Goal: Task Accomplishment & Management: Complete application form

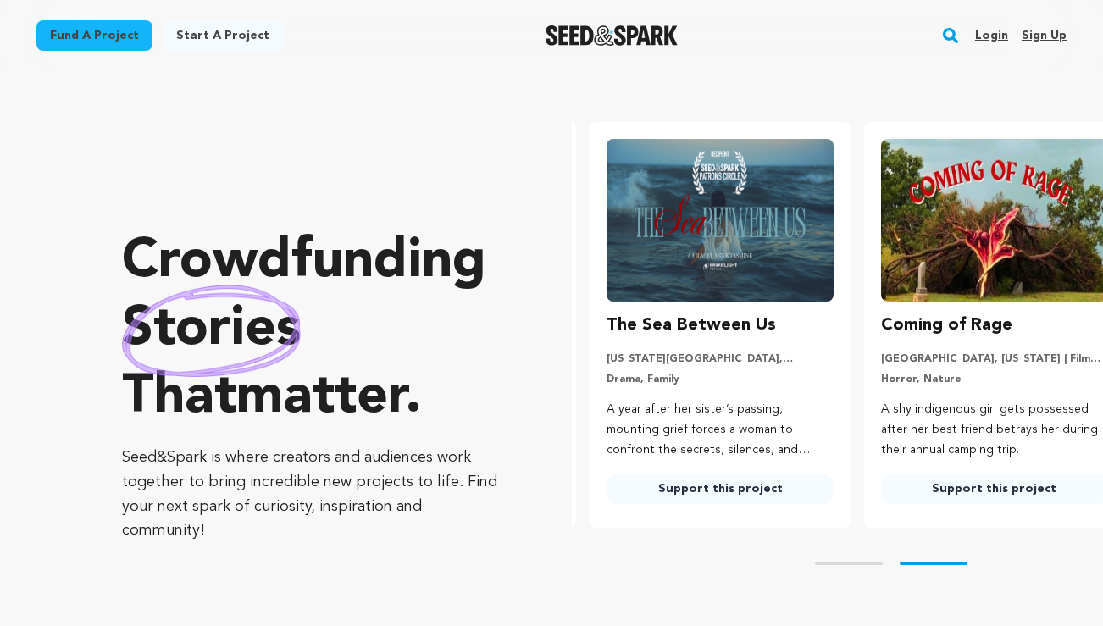
scroll to position [0, 287]
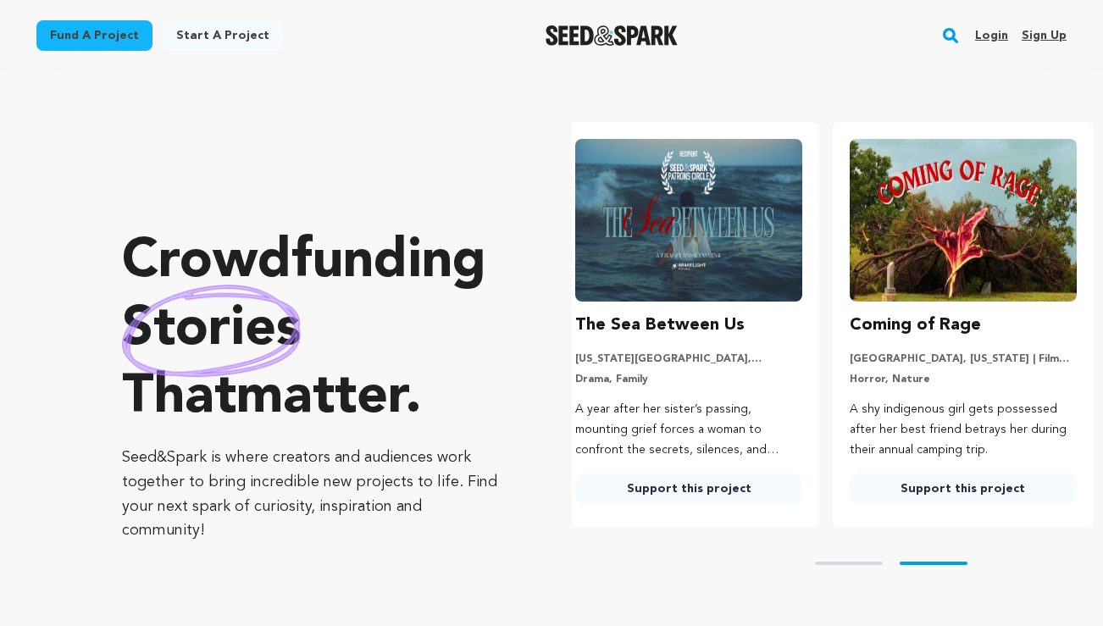
click at [1006, 35] on link "Login" at bounding box center [992, 35] width 33 height 27
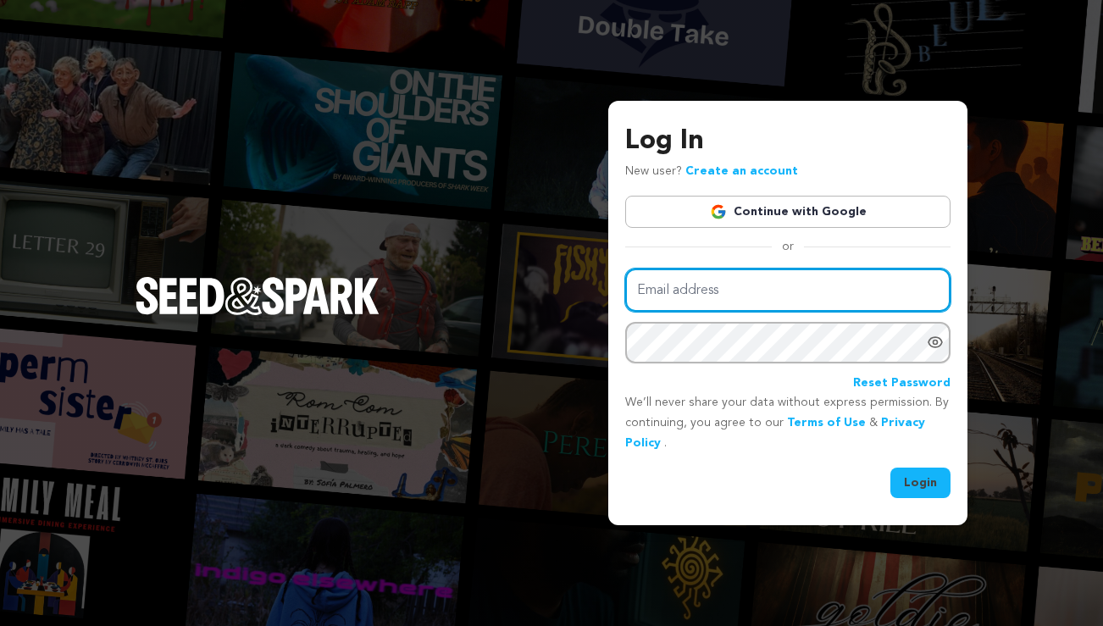
type input "dmrohn@gmail.com"
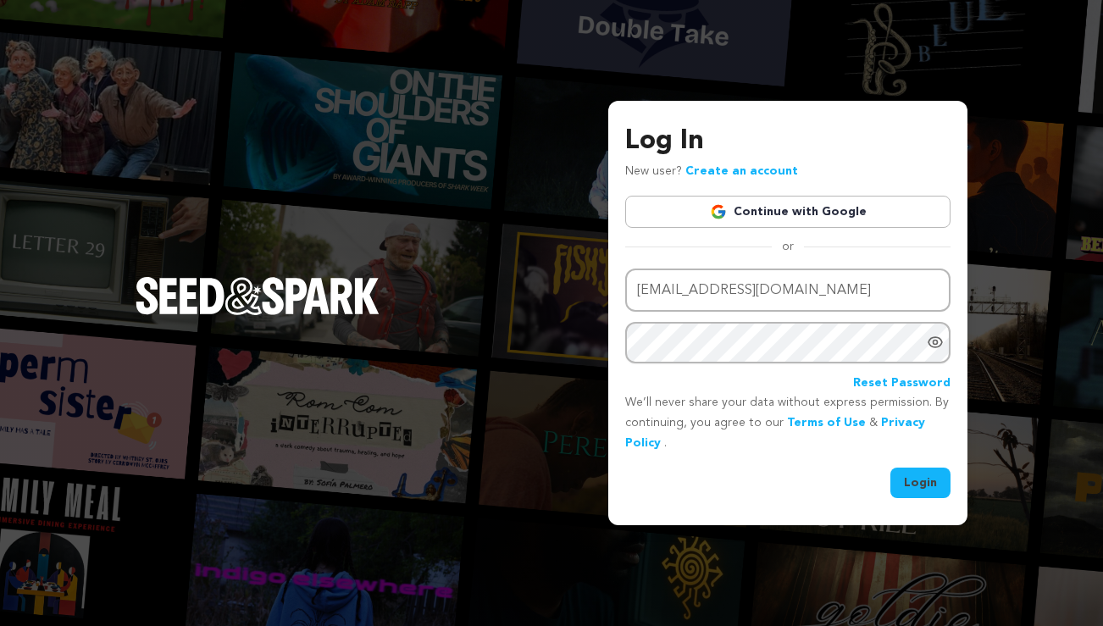
click at [937, 490] on button "Login" at bounding box center [921, 483] width 60 height 31
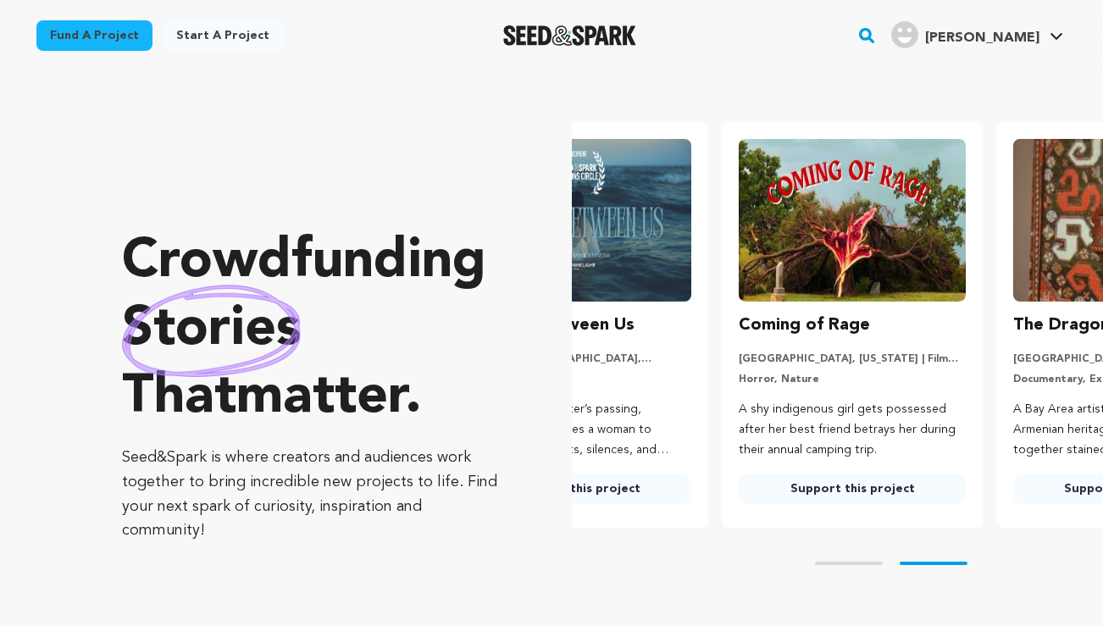
scroll to position [0, 287]
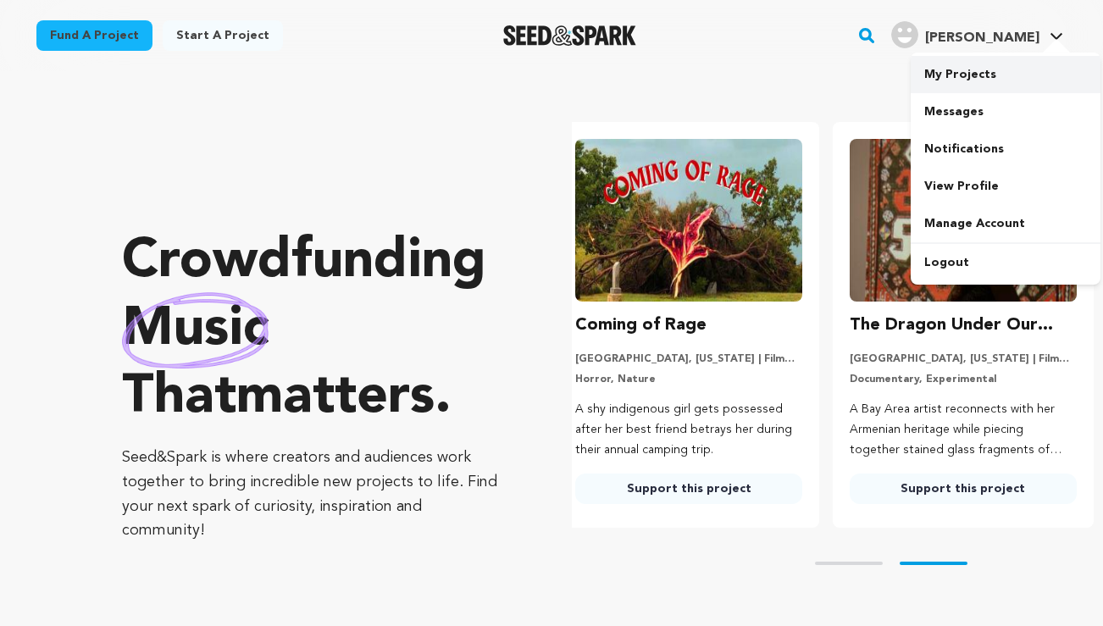
click at [944, 71] on link "My Projects" at bounding box center [1006, 74] width 190 height 37
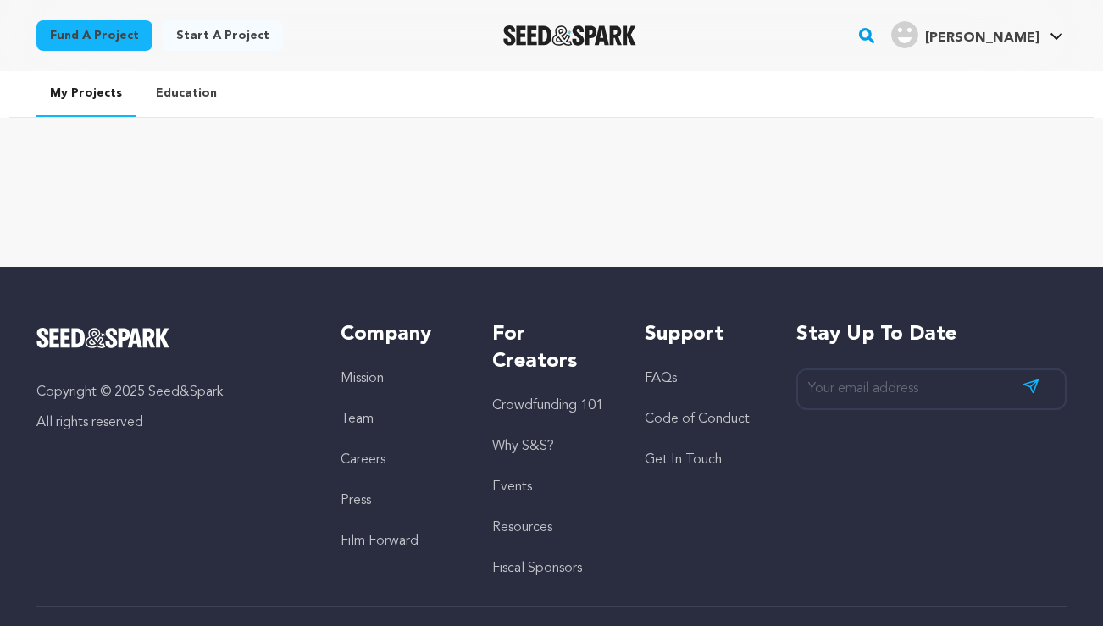
click at [175, 89] on link "Education" at bounding box center [186, 93] width 88 height 44
click at [85, 92] on link "My Projects" at bounding box center [85, 94] width 99 height 46
click at [227, 27] on link "Start a project" at bounding box center [223, 35] width 120 height 31
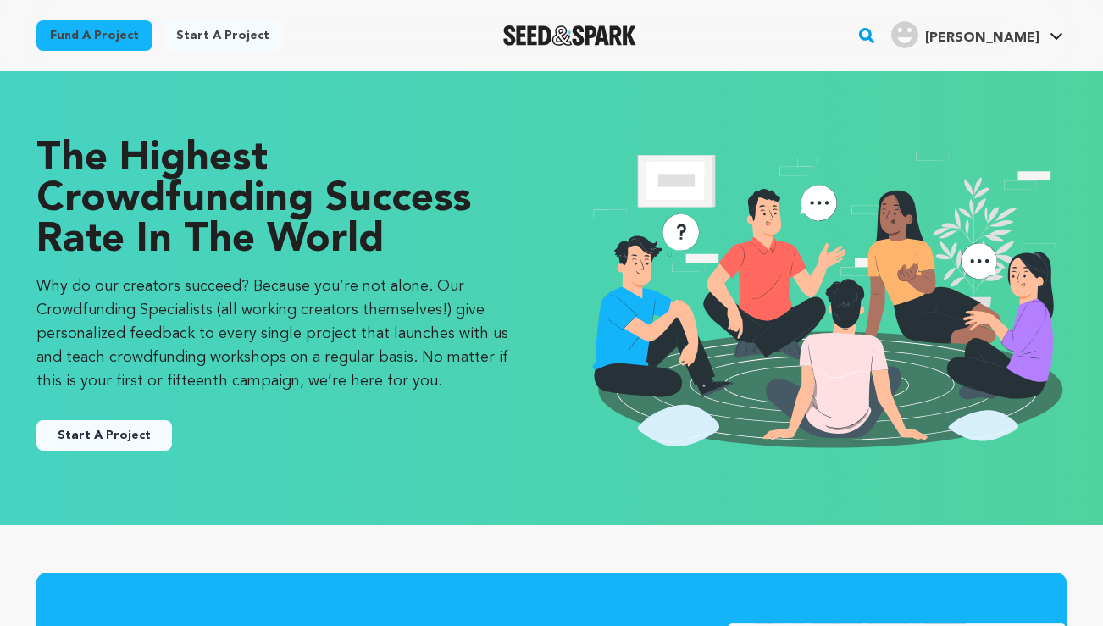
click at [99, 430] on button "Start A Project" at bounding box center [104, 435] width 136 height 31
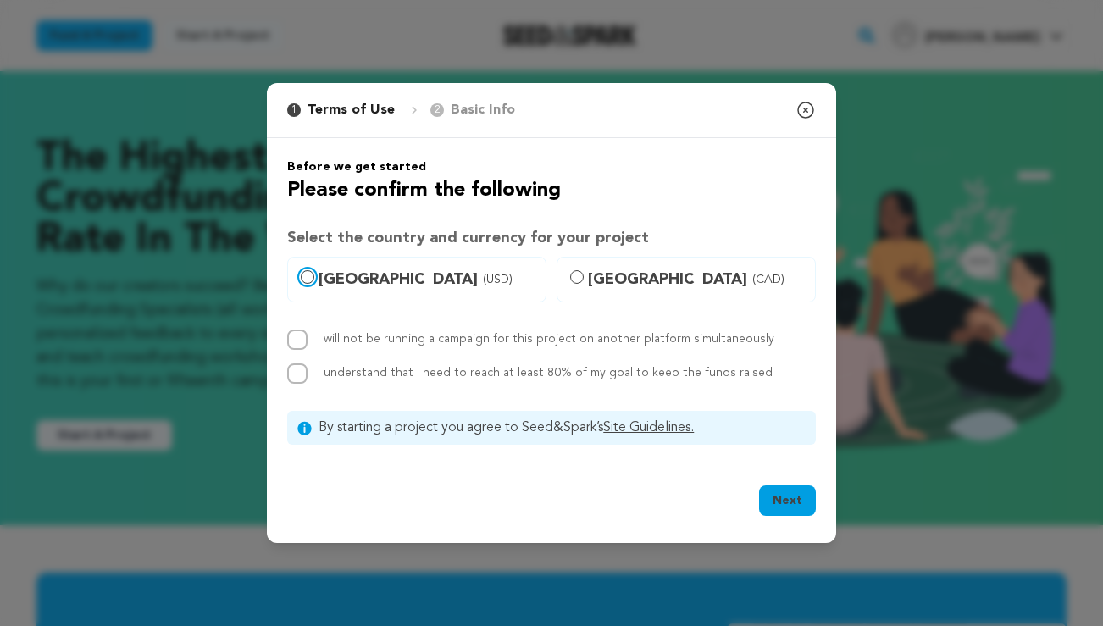
click at [306, 276] on input "United States (USD)" at bounding box center [308, 277] width 14 height 14
radio input "true"
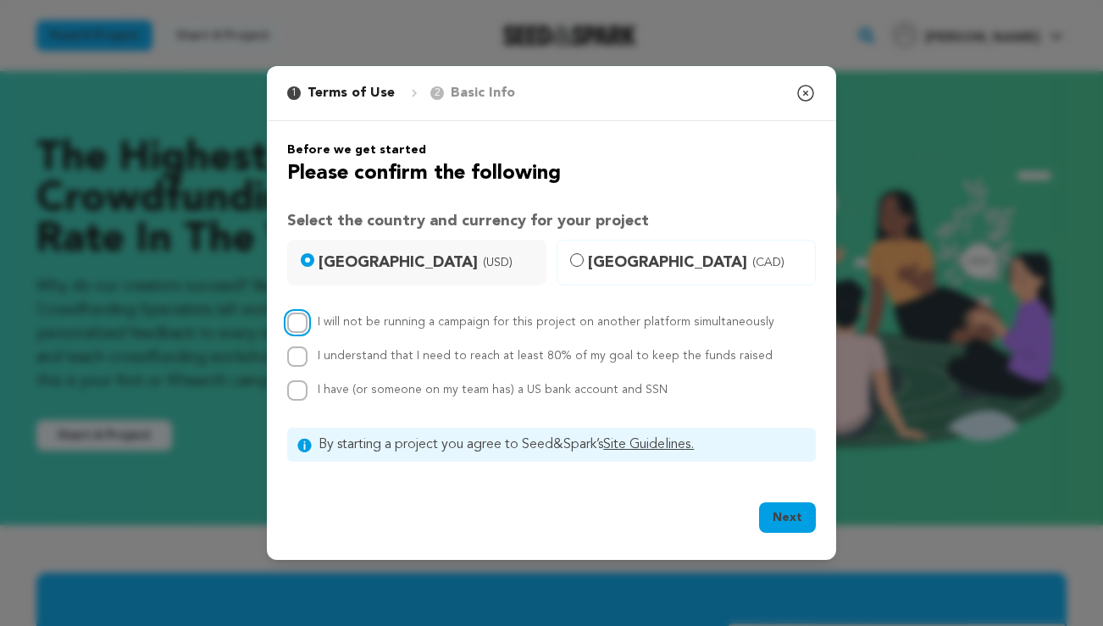
click at [290, 323] on input "I will not be running a campaign for this project on another platform simultane…" at bounding box center [297, 323] width 20 height 20
checkbox input "true"
click at [297, 353] on input "I understand that I need to reach at least 80% of my goal to keep the funds rai…" at bounding box center [297, 357] width 20 height 20
checkbox input "true"
click at [297, 388] on input "I have (or someone on my team has) a US bank account and SSN" at bounding box center [297, 391] width 20 height 20
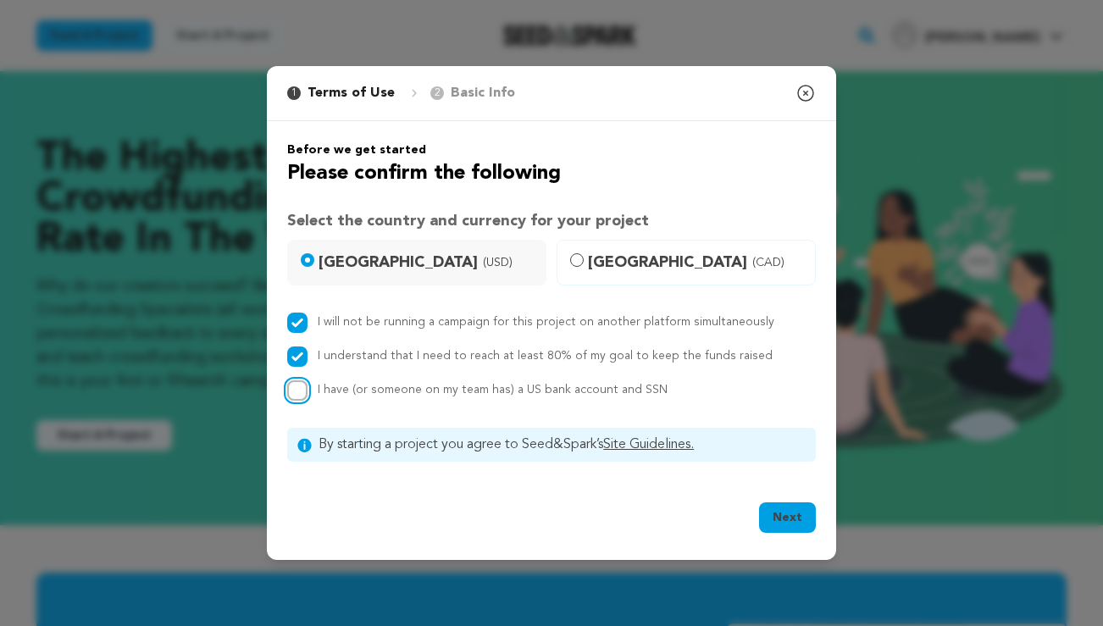
checkbox input "true"
click at [767, 515] on button "Next" at bounding box center [787, 518] width 57 height 31
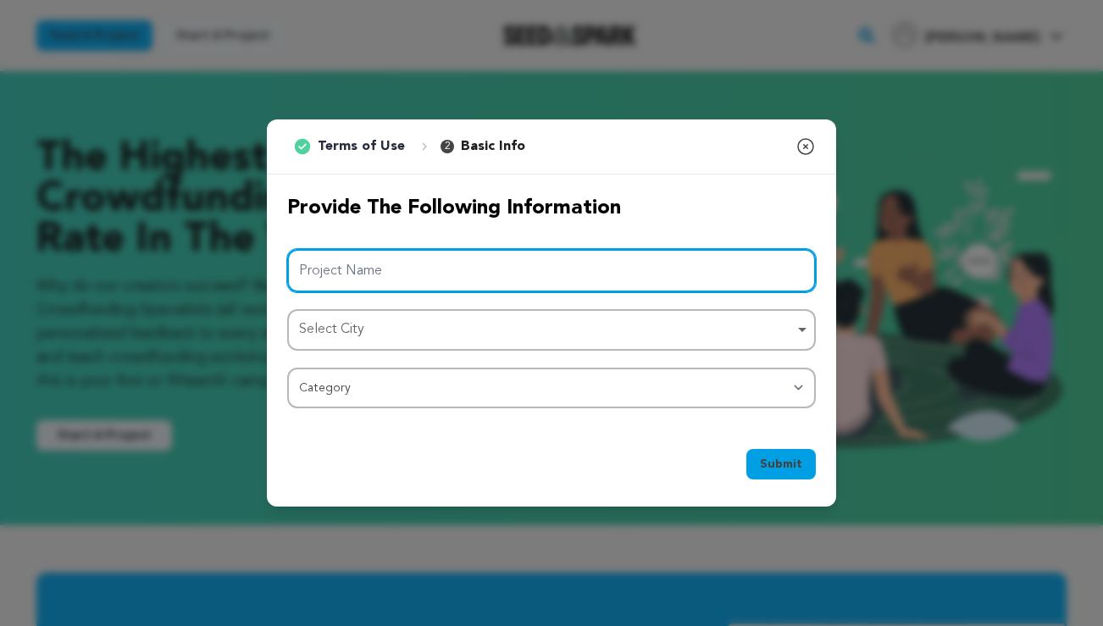
click at [653, 281] on input "Project Name" at bounding box center [551, 270] width 529 height 43
click at [636, 331] on div "Select City Remove item" at bounding box center [546, 330] width 495 height 25
type input "Kansas"
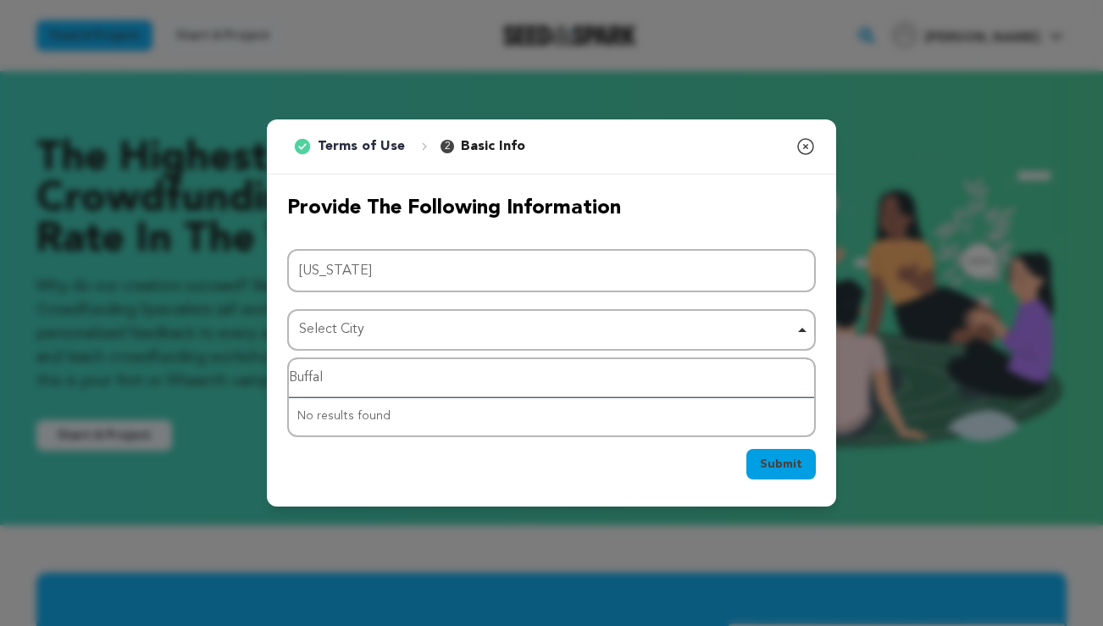
type input "Buffalo"
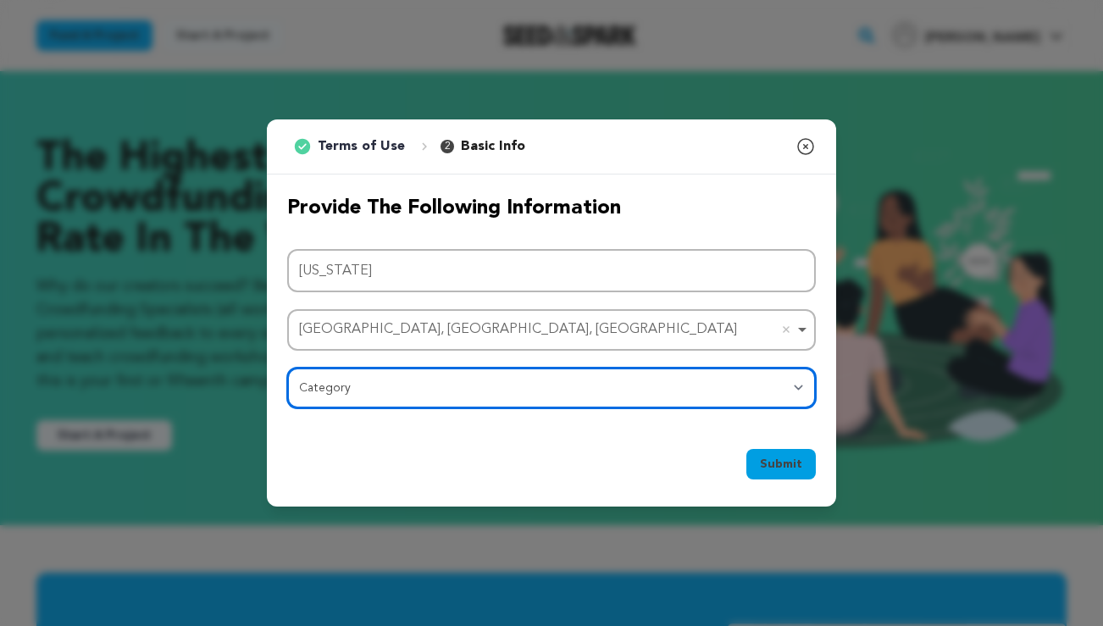
click at [368, 384] on select "Category Film Feature Film Short Series Film Festival Company Music Video VR Ex…" at bounding box center [551, 388] width 529 height 41
select select "383"
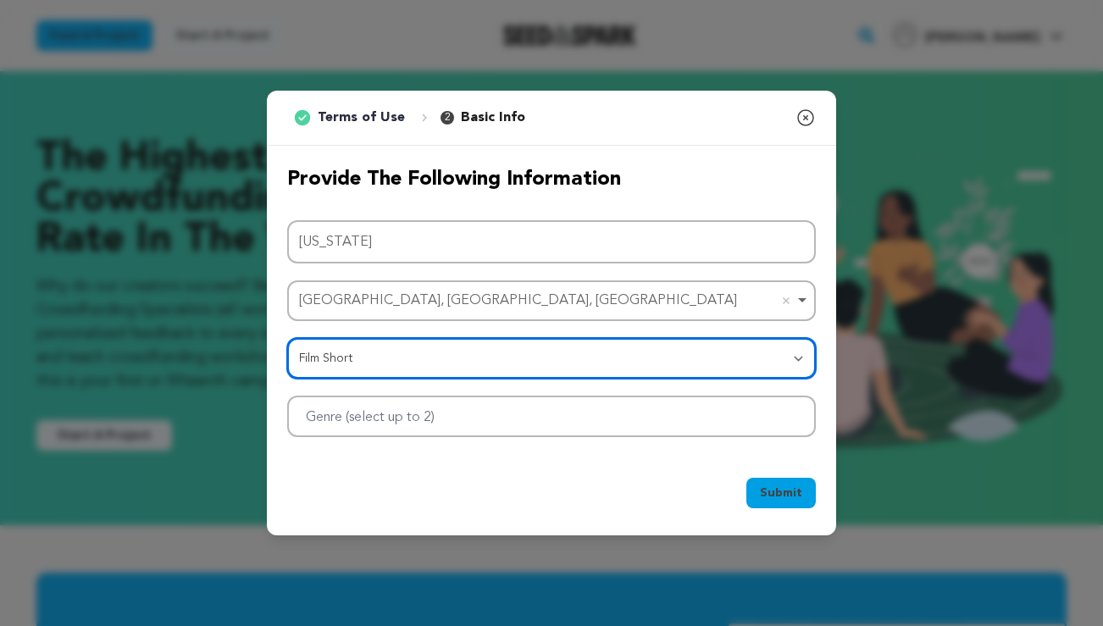
click at [526, 422] on div at bounding box center [551, 417] width 529 height 42
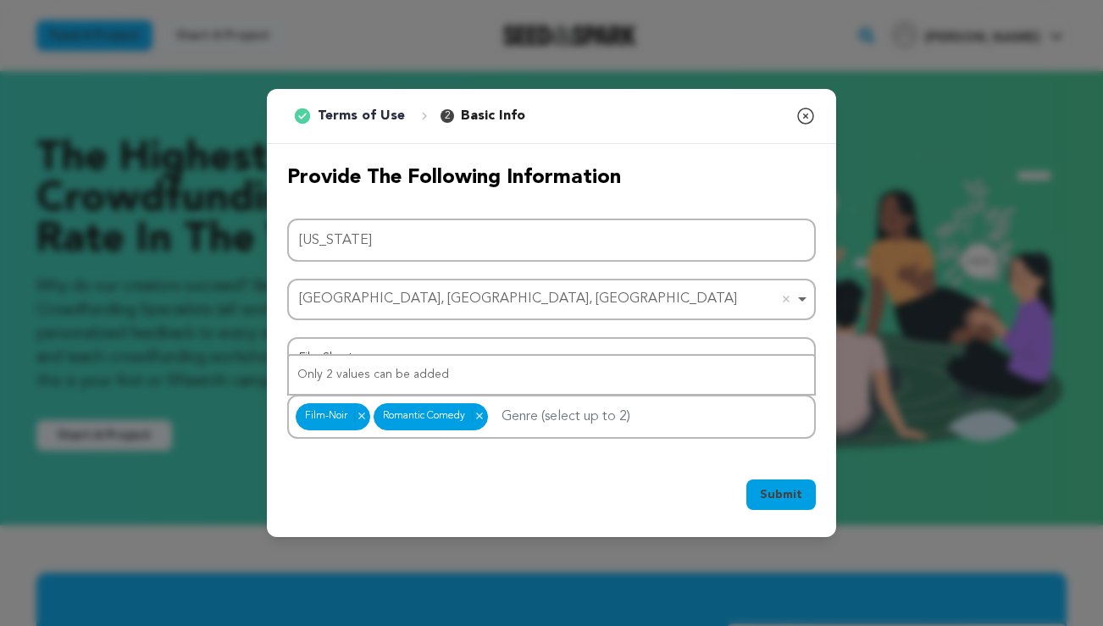
click at [798, 503] on button "Submit" at bounding box center [781, 495] width 69 height 31
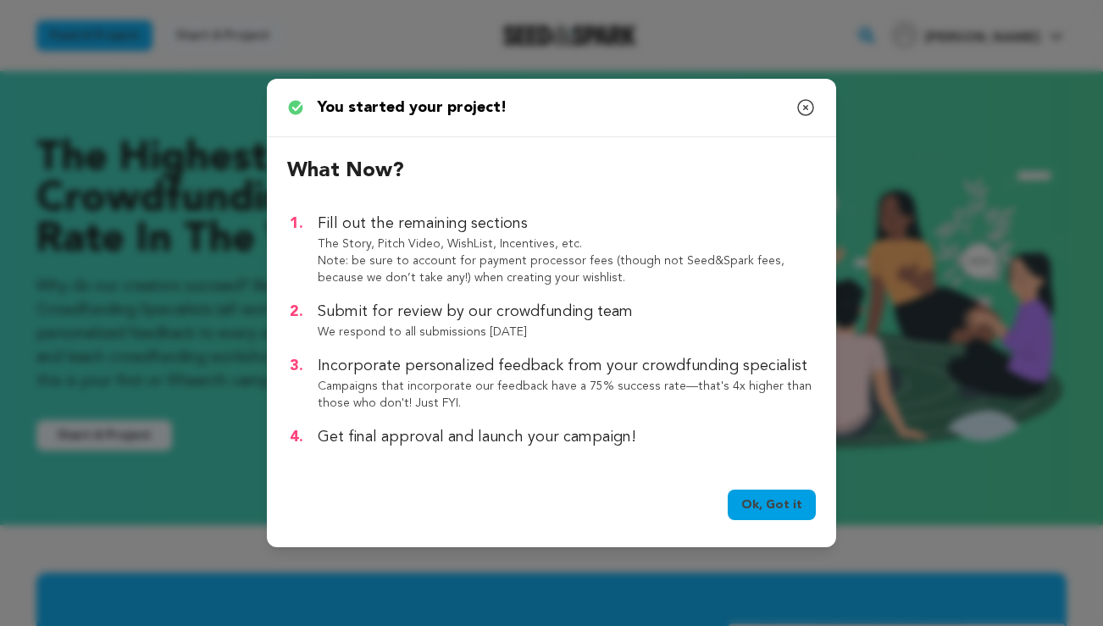
click at [798, 503] on link "Ok, Got it" at bounding box center [772, 505] width 88 height 31
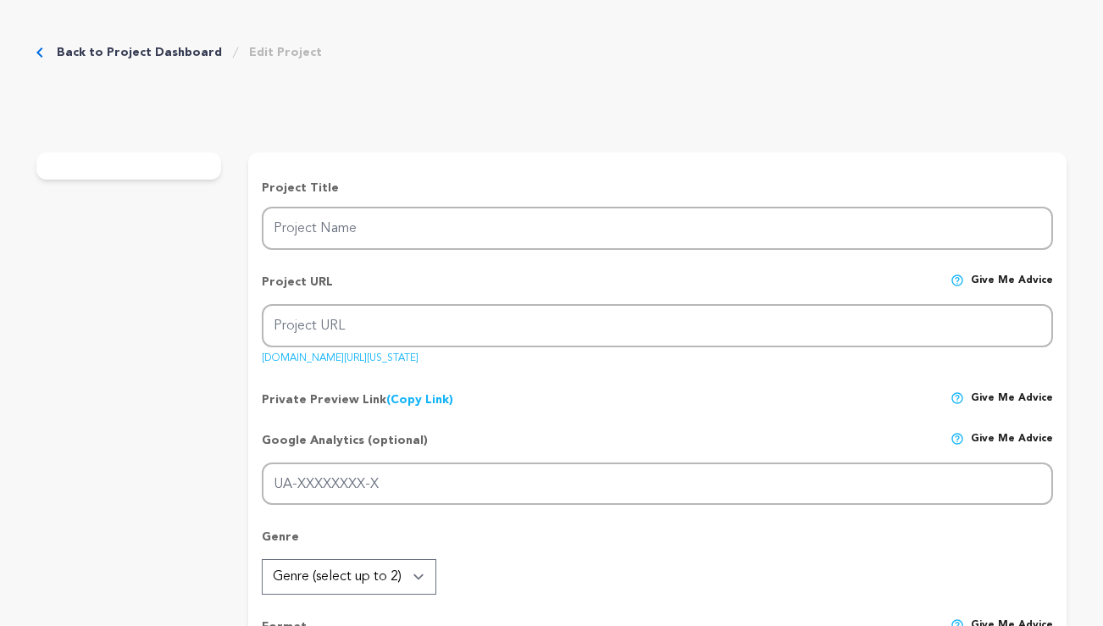
type input "[US_STATE]"
type input "kansas-1"
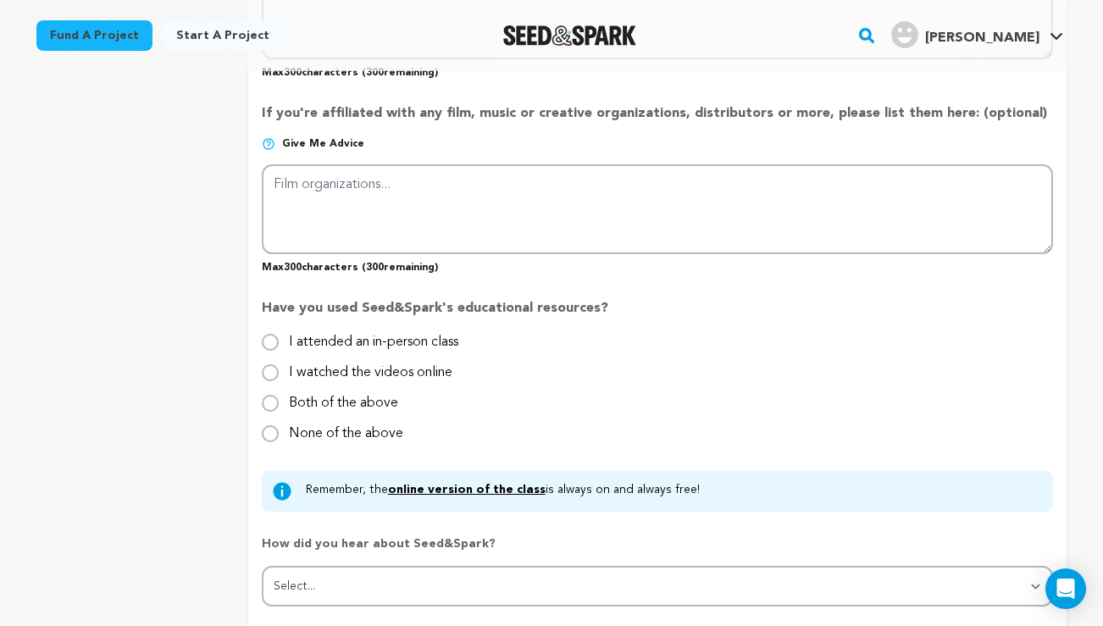
scroll to position [1486, 0]
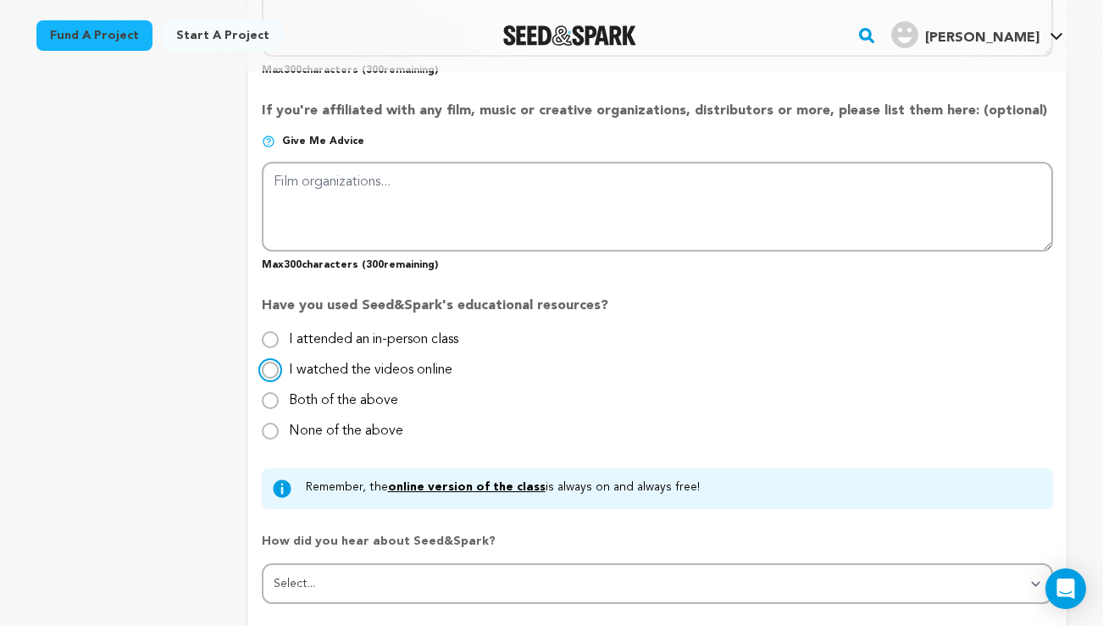
click at [264, 370] on input "I watched the videos online" at bounding box center [270, 370] width 17 height 17
radio input "true"
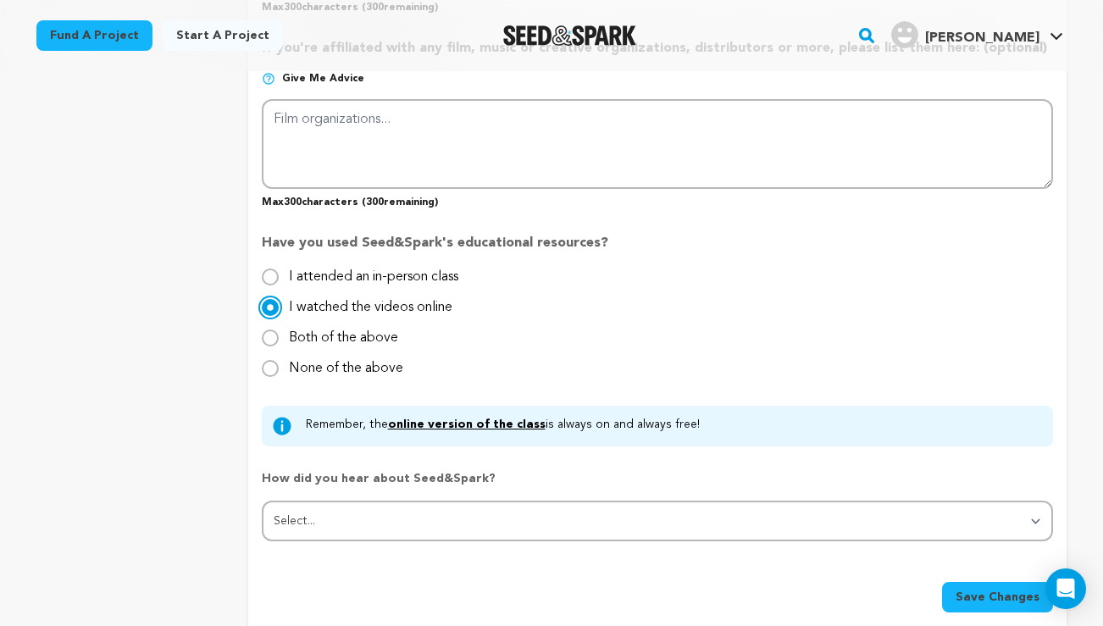
scroll to position [1683, 0]
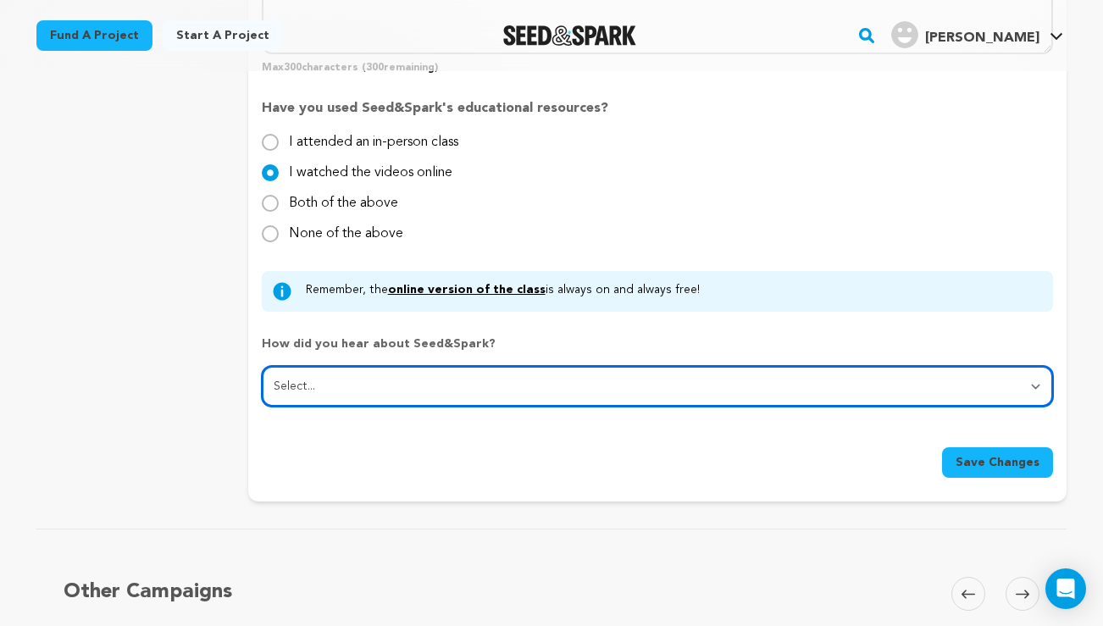
click at [320, 403] on select "Select... From a friend Social media Film festival or film organization Took an…" at bounding box center [658, 386] width 792 height 41
select select "1"
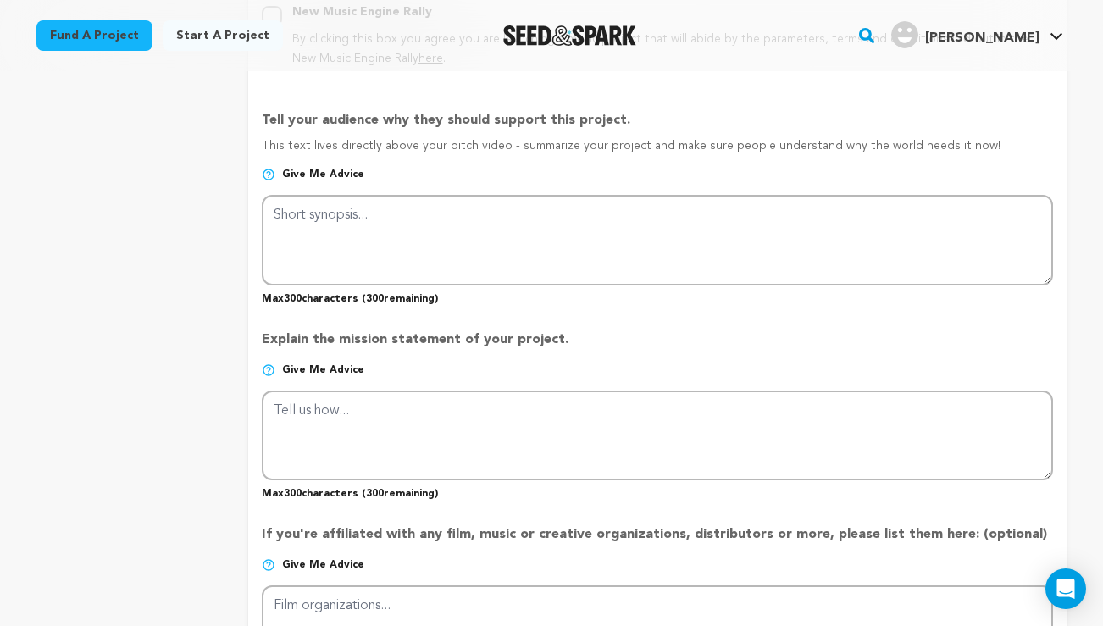
scroll to position [650, 0]
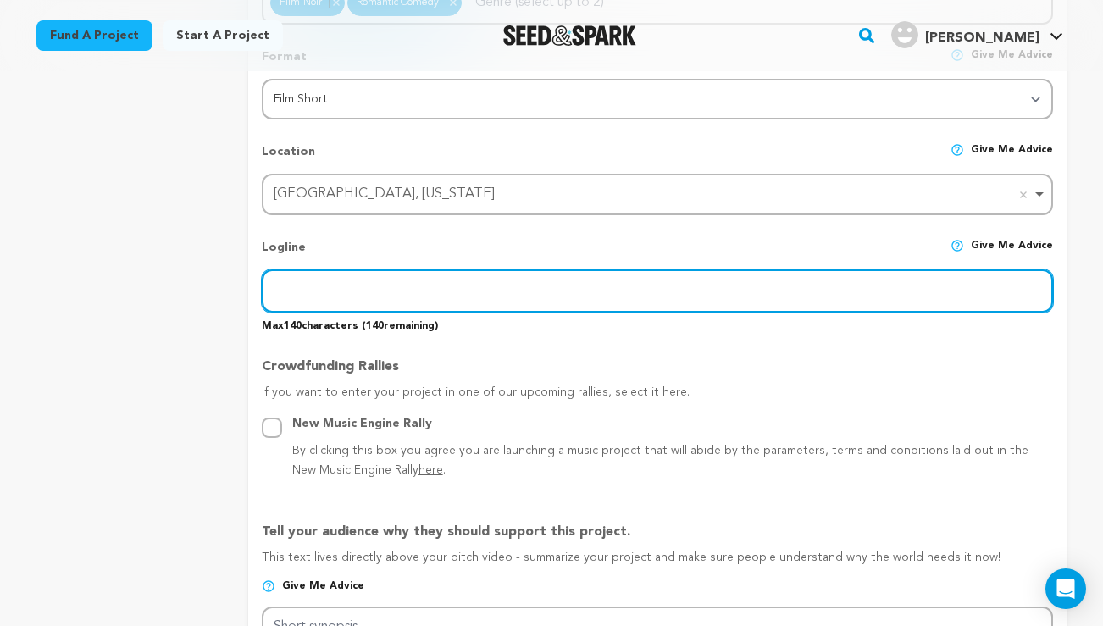
click at [319, 289] on input "text" at bounding box center [658, 291] width 792 height 43
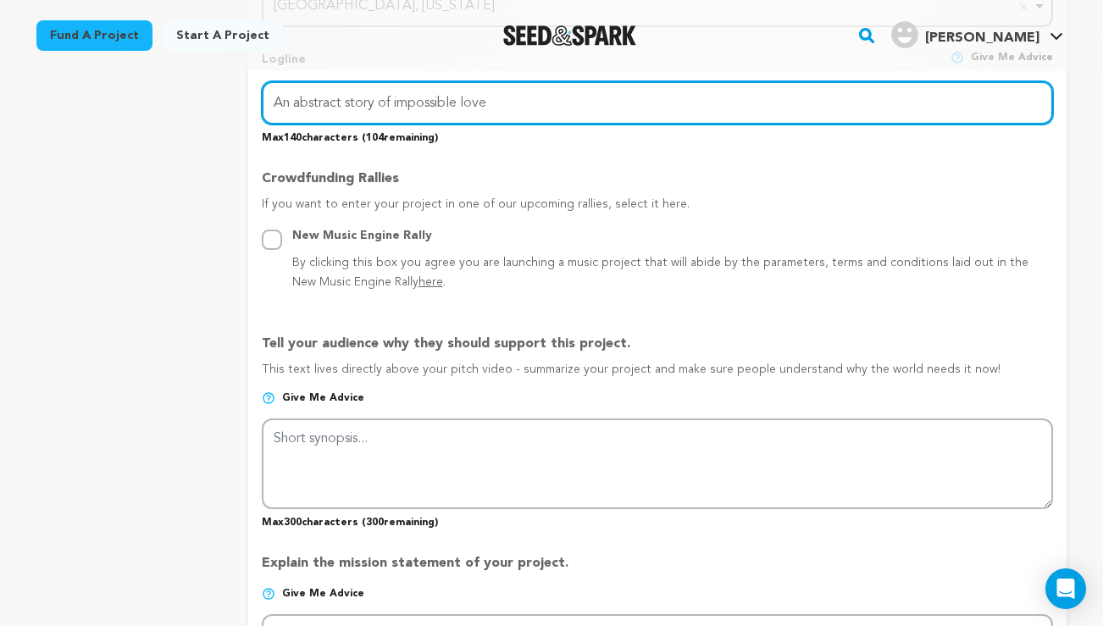
scroll to position [850, 0]
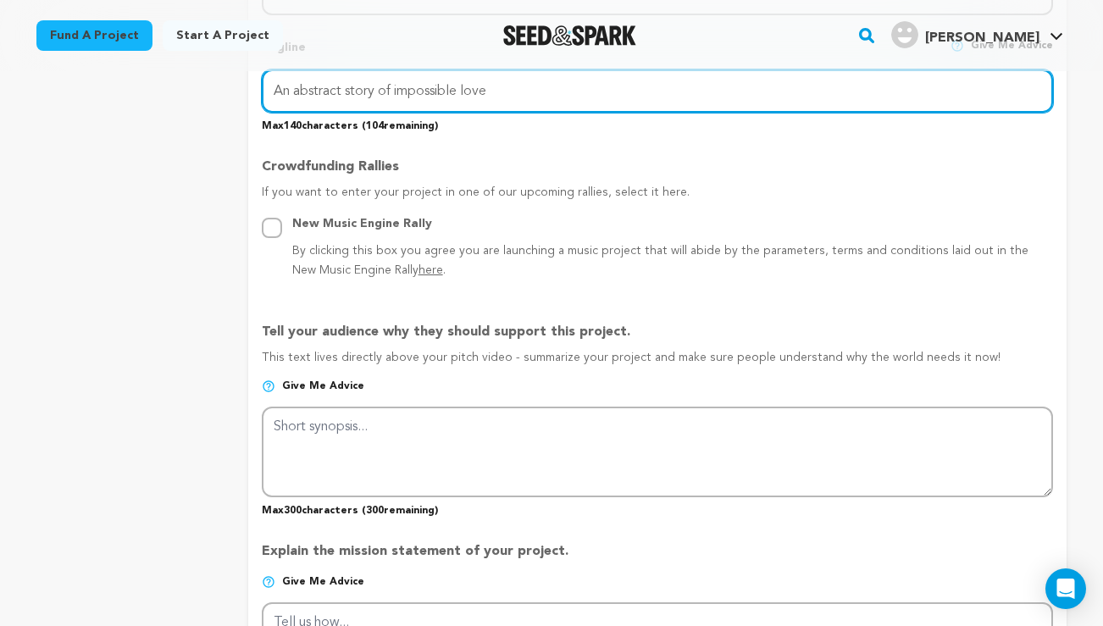
type input "An abstract story of impossible love"
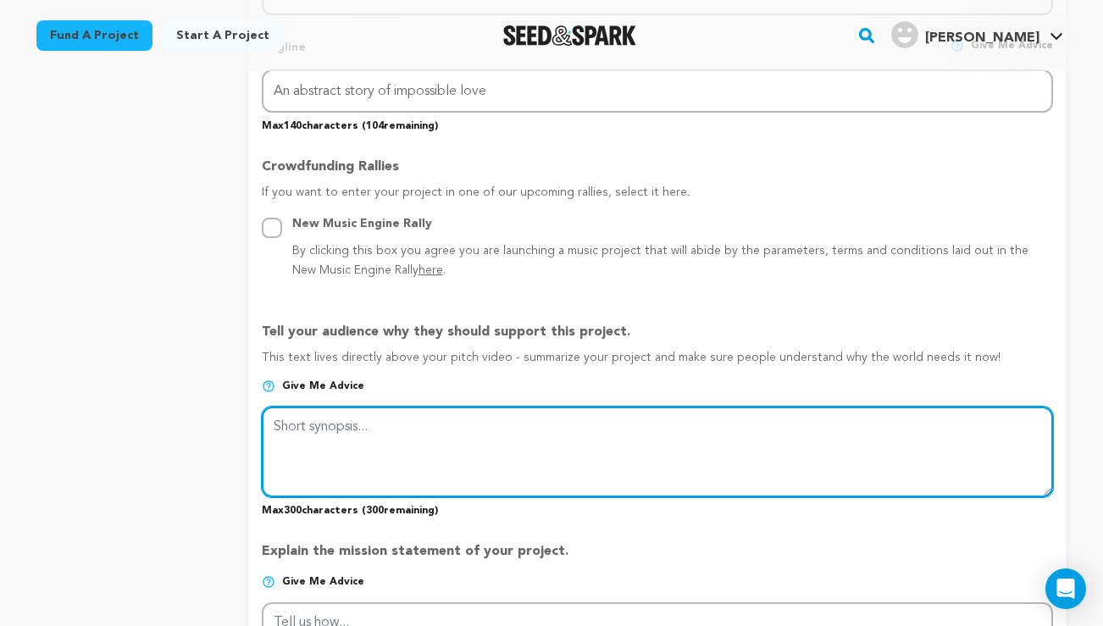
click at [465, 421] on textarea at bounding box center [658, 452] width 792 height 90
paste textarea "It’s 1955 and through a series of passionate, poetically masochistic tests, Pau…"
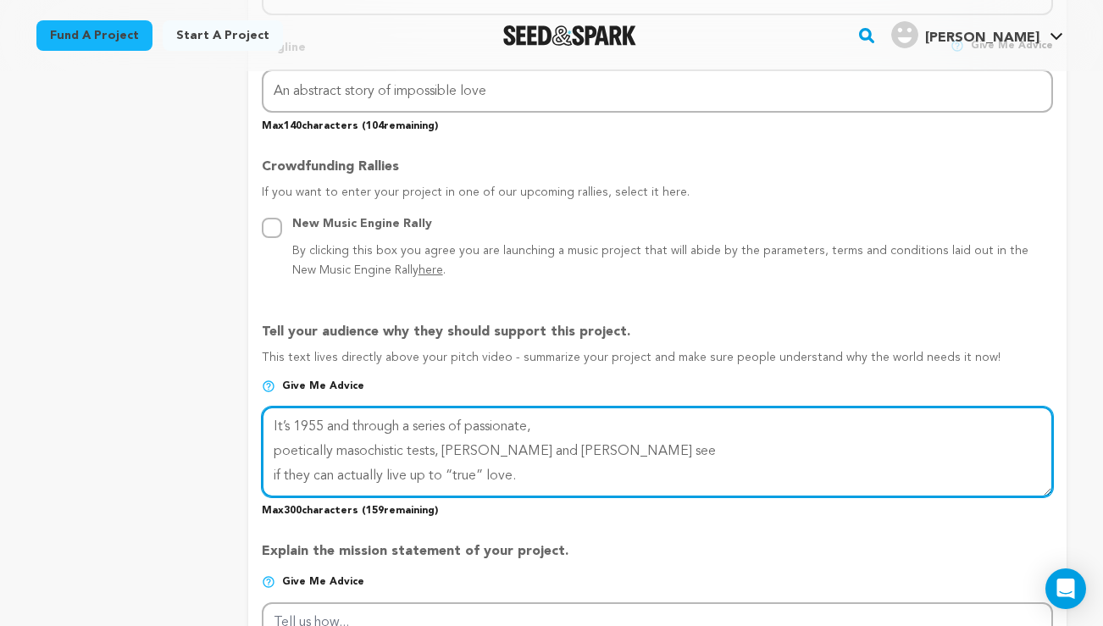
click at [274, 453] on textarea at bounding box center [658, 452] width 792 height 90
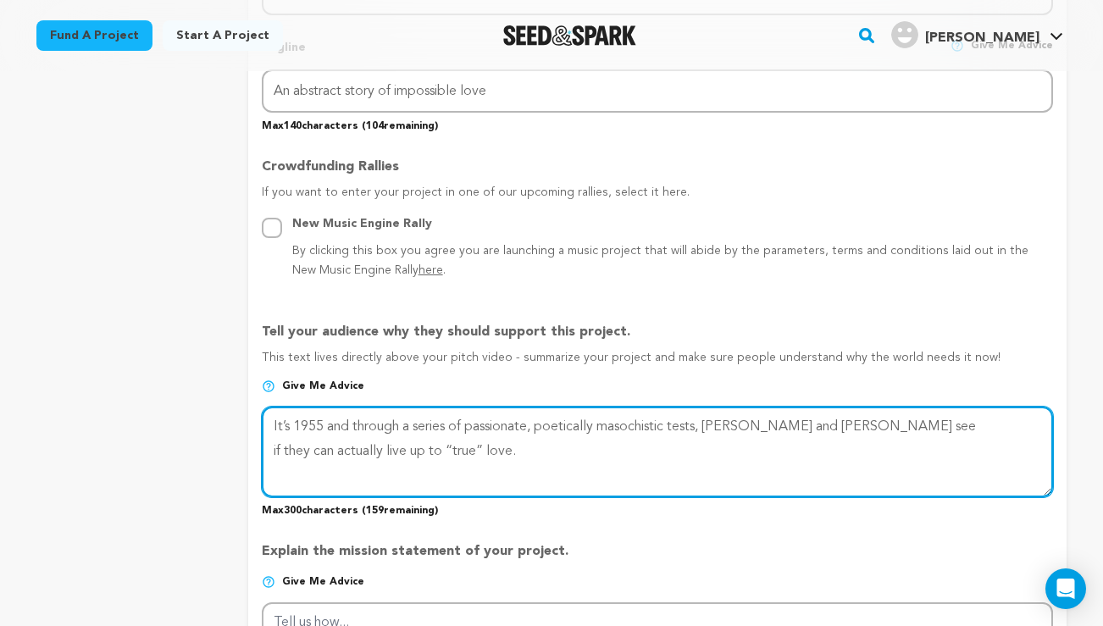
click at [272, 447] on textarea at bounding box center [658, 452] width 792 height 90
drag, startPoint x: 352, startPoint y: 454, endPoint x: 251, endPoint y: 420, distance: 106.4
click at [251, 420] on form "Project Title Project Name Kansas Project URL Give me advice Project URL kansas…" at bounding box center [657, 356] width 819 height 1910
type textarea "It’s 1955 and through a series of passionate, poetically masochistic tests, Pau…"
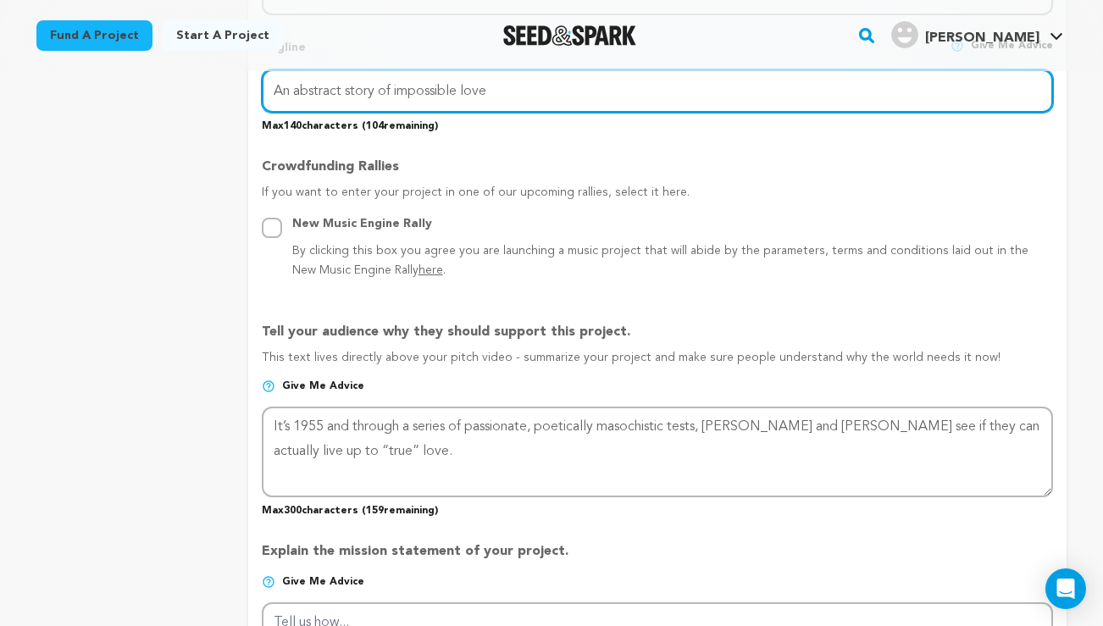
click at [331, 92] on input "An abstract story of impossible love" at bounding box center [658, 90] width 792 height 43
paste input "It’s 1955 and through a series of passionate, poetically masochistic tests, Pau…"
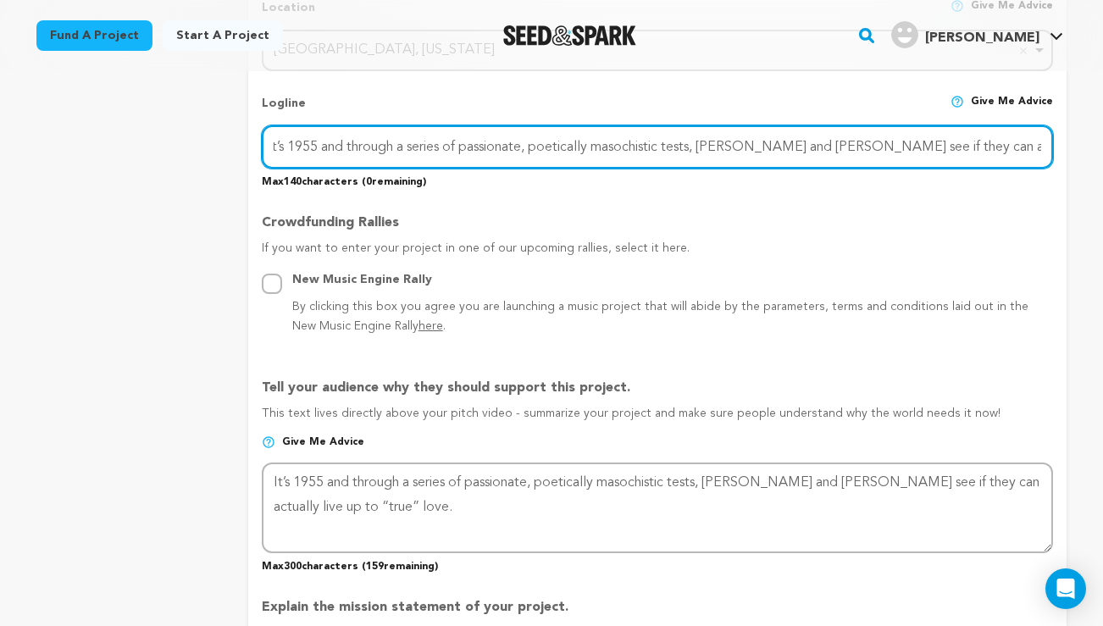
scroll to position [0, 0]
drag, startPoint x: 731, startPoint y: 147, endPoint x: 270, endPoint y: 139, distance: 460.3
click at [270, 139] on input "It’s 1955 and through a series of passionate, poetically masochistic tests, Pau…" at bounding box center [658, 146] width 792 height 43
click at [313, 138] on input "It’s 1955 and through a series of passionate, poetically masochistic tests, Pau…" at bounding box center [658, 146] width 792 height 43
click at [331, 145] on input "It’s 1955 and through a series of passionate, poetically masochistic tests, Pau…" at bounding box center [658, 146] width 792 height 43
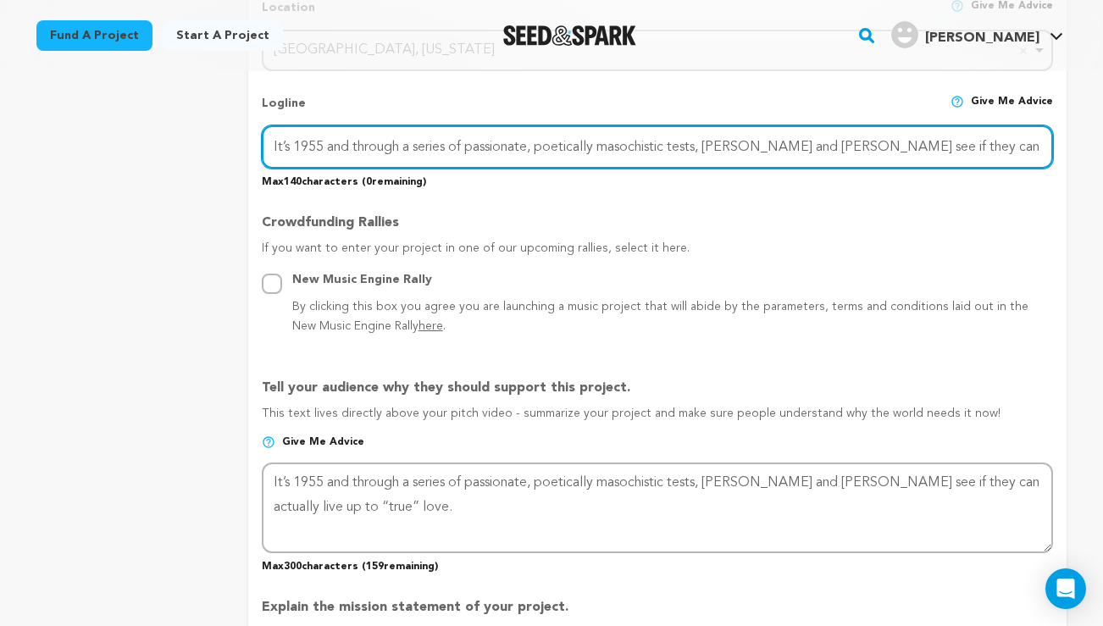
click at [331, 145] on input "It’s 1955 and through a series of passionate, poetically masochistic tests, Pau…" at bounding box center [658, 146] width 792 height 43
click at [1043, 141] on input "It’s 1955. Through a series of passionate, poetically masochistic tests, Paul a…" at bounding box center [658, 146] width 792 height 43
drag, startPoint x: 331, startPoint y: 142, endPoint x: 208, endPoint y: 142, distance: 123.7
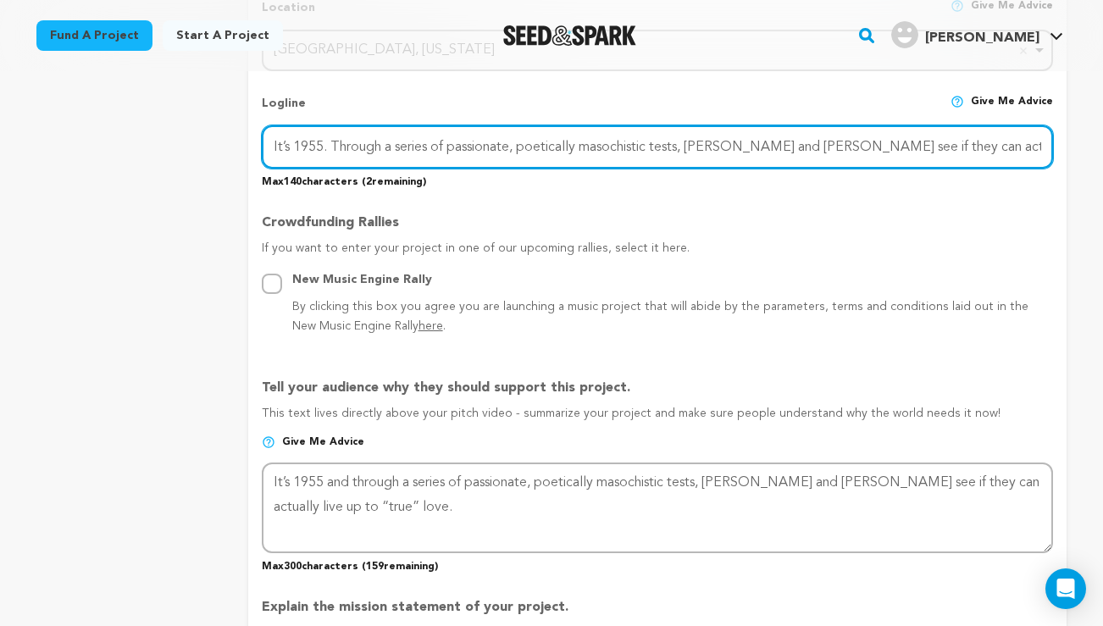
click at [208, 142] on div "project story team social media video & images campaign incentives wishlist" at bounding box center [551, 410] width 1031 height 1961
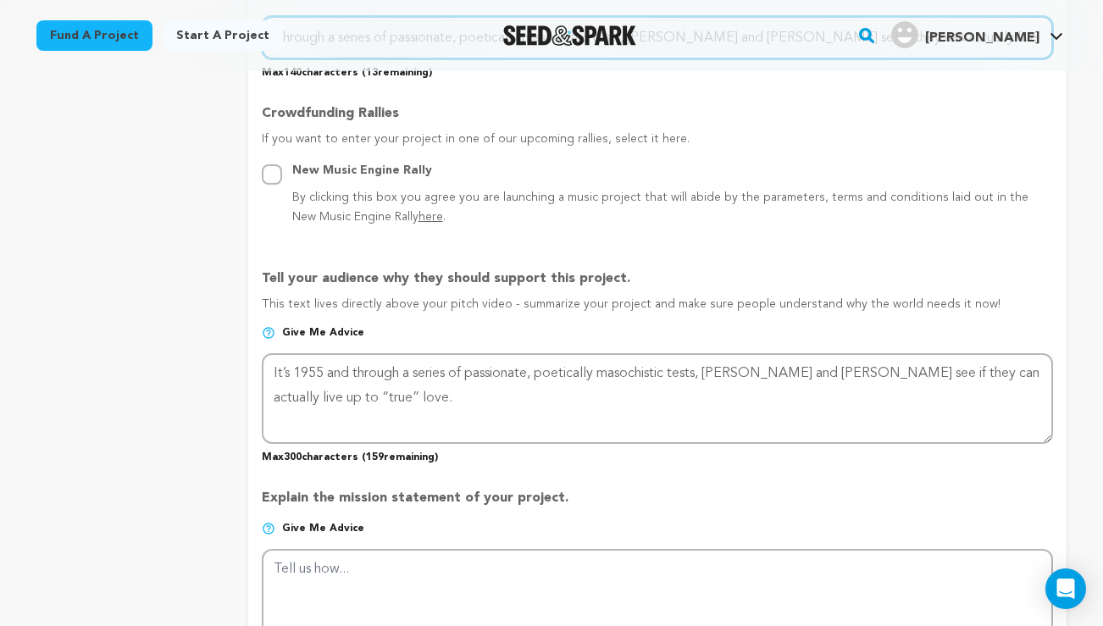
scroll to position [907, 0]
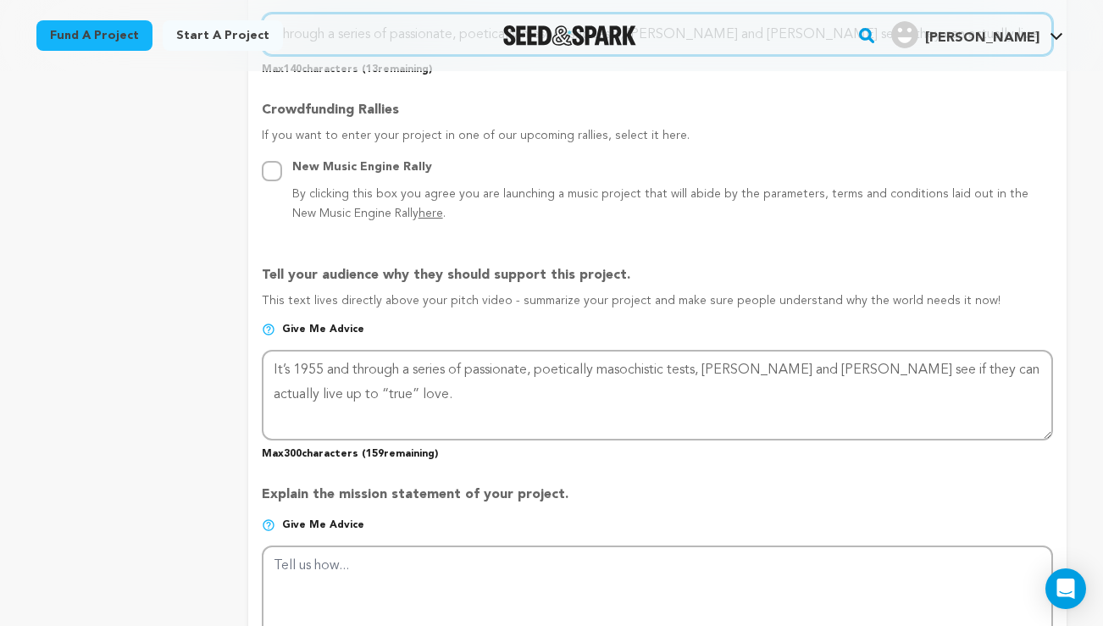
type input "Through a series of passionate, poetically masochistic tests, Paul and Estelle …"
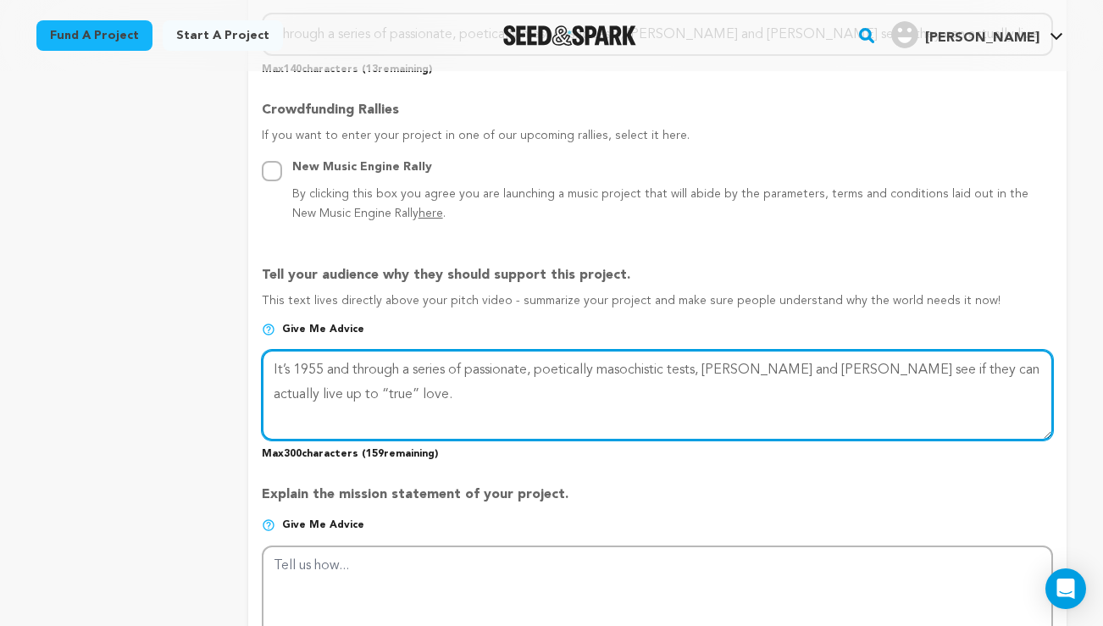
drag, startPoint x: 388, startPoint y: 395, endPoint x: 186, endPoint y: 380, distance: 203.1
click at [186, 379] on div "project story team social media video & images campaign incentives wishlist" at bounding box center [551, 297] width 1031 height 1961
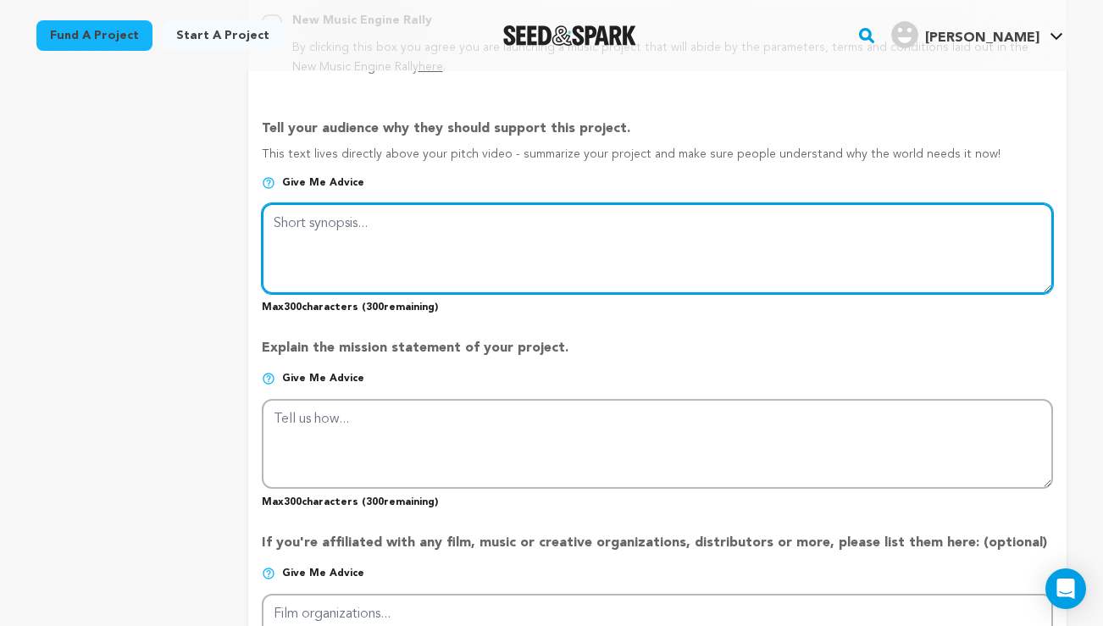
scroll to position [1042, 0]
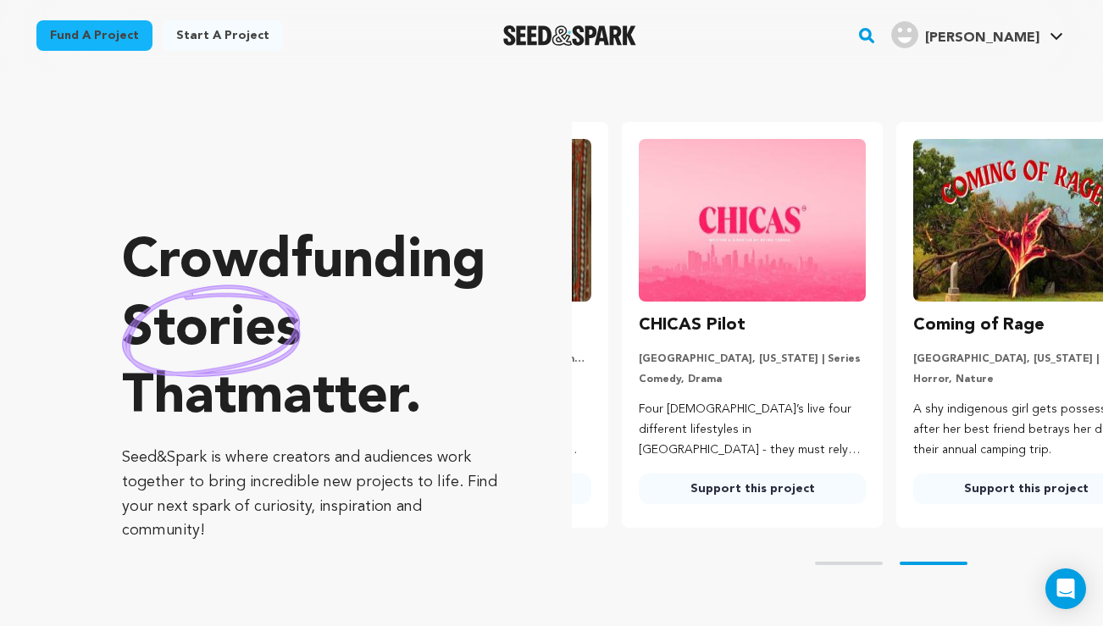
click at [877, 34] on rect "button" at bounding box center [867, 35] width 20 height 20
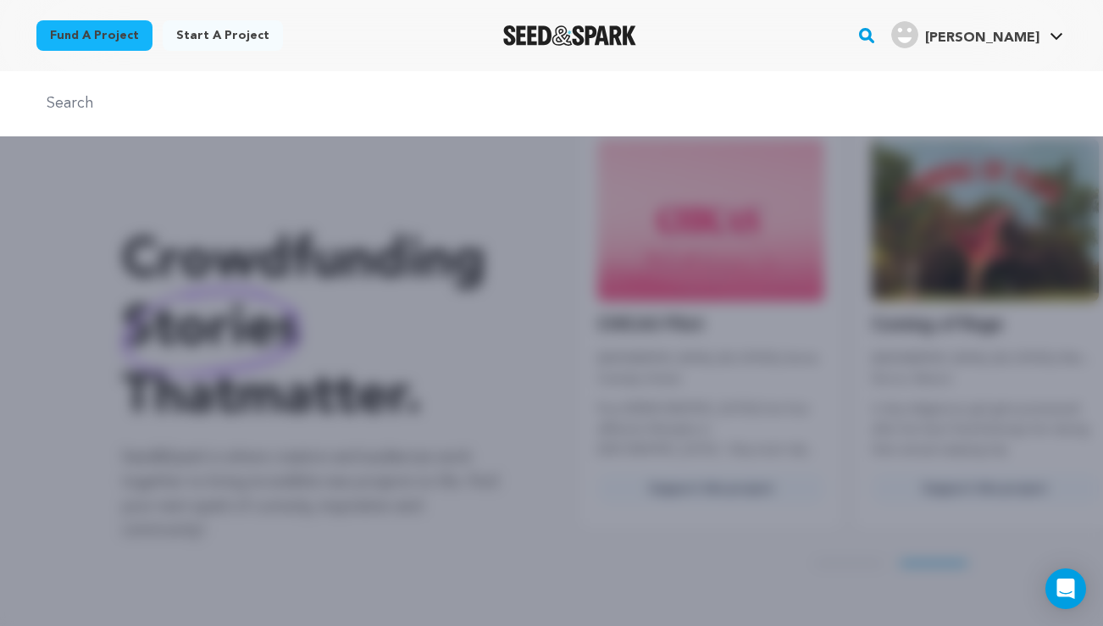
scroll to position [0, 287]
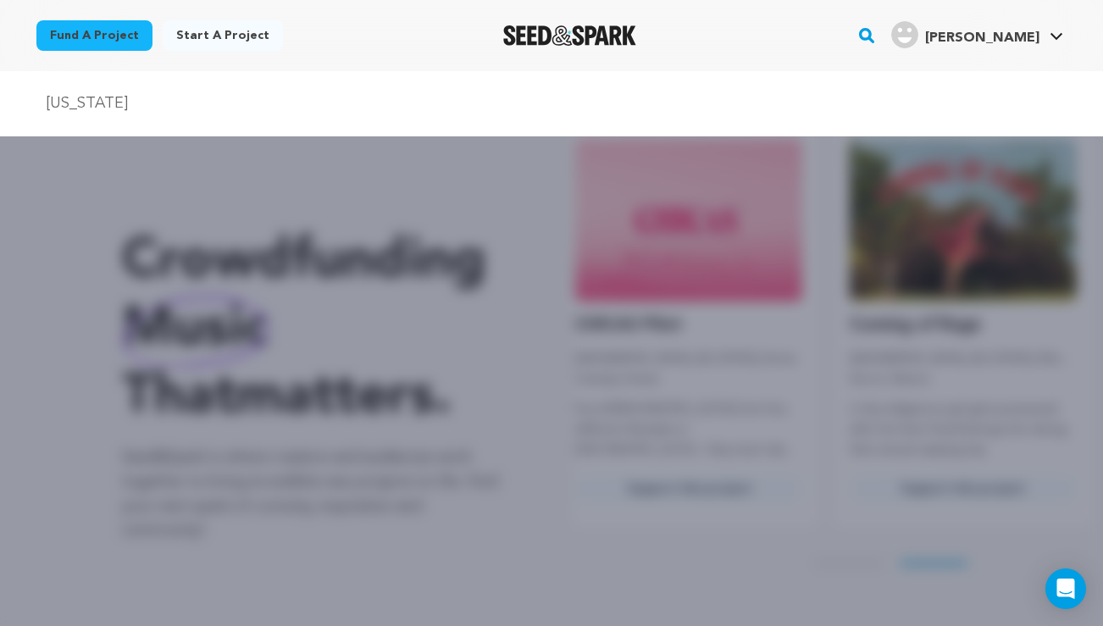
type input "[US_STATE]"
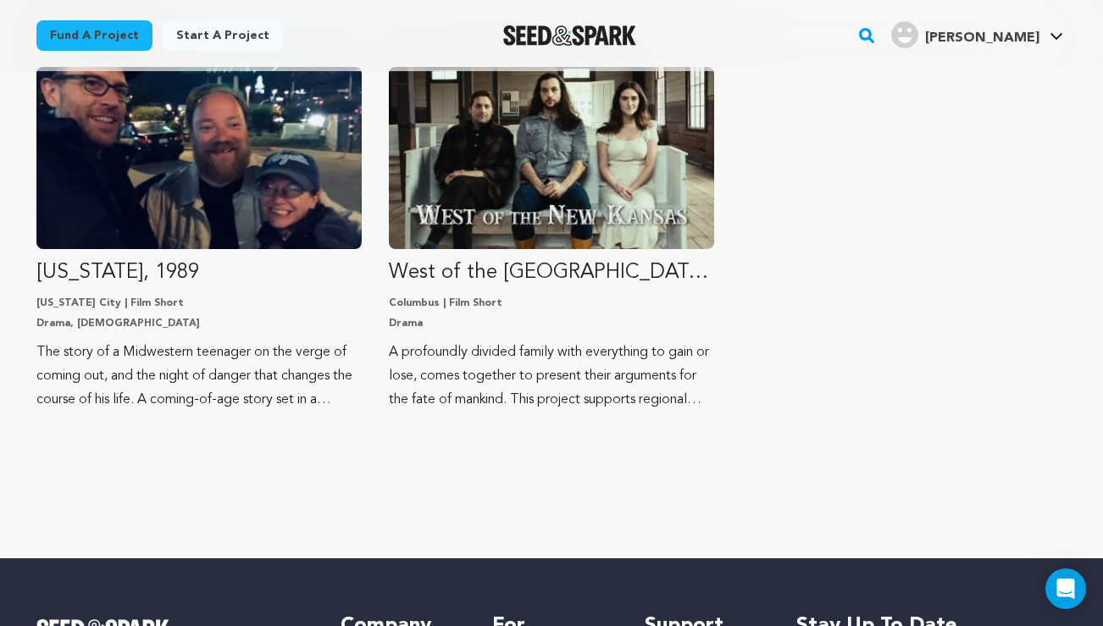
scroll to position [146, 0]
